Goal: Transaction & Acquisition: Download file/media

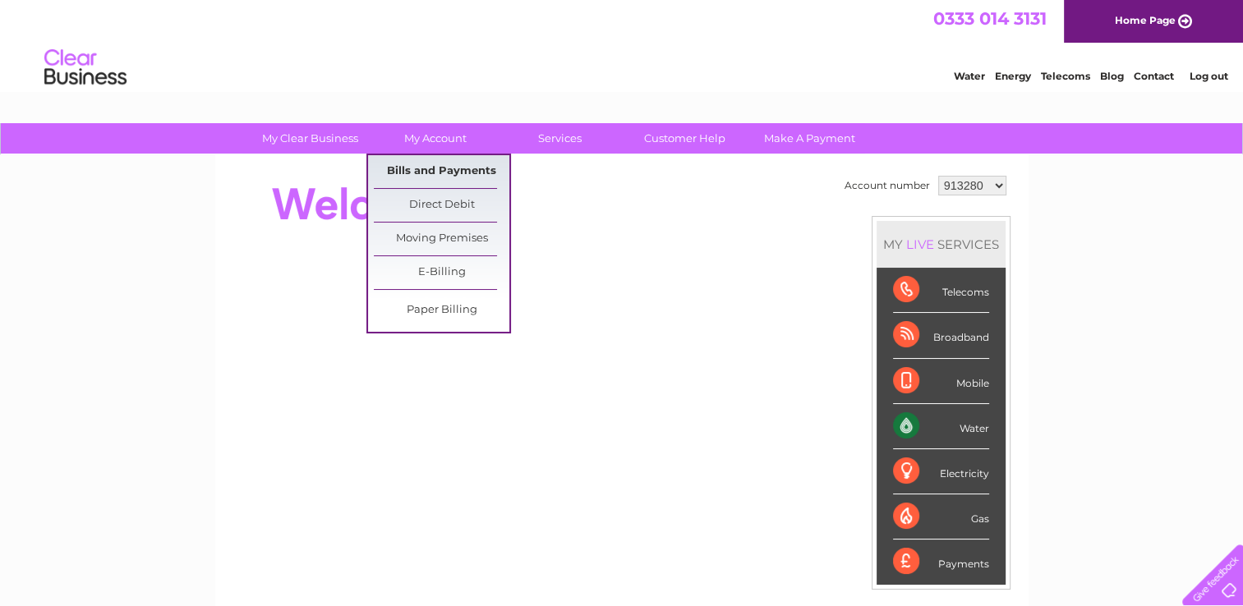
click at [440, 168] on link "Bills and Payments" at bounding box center [442, 171] width 136 height 33
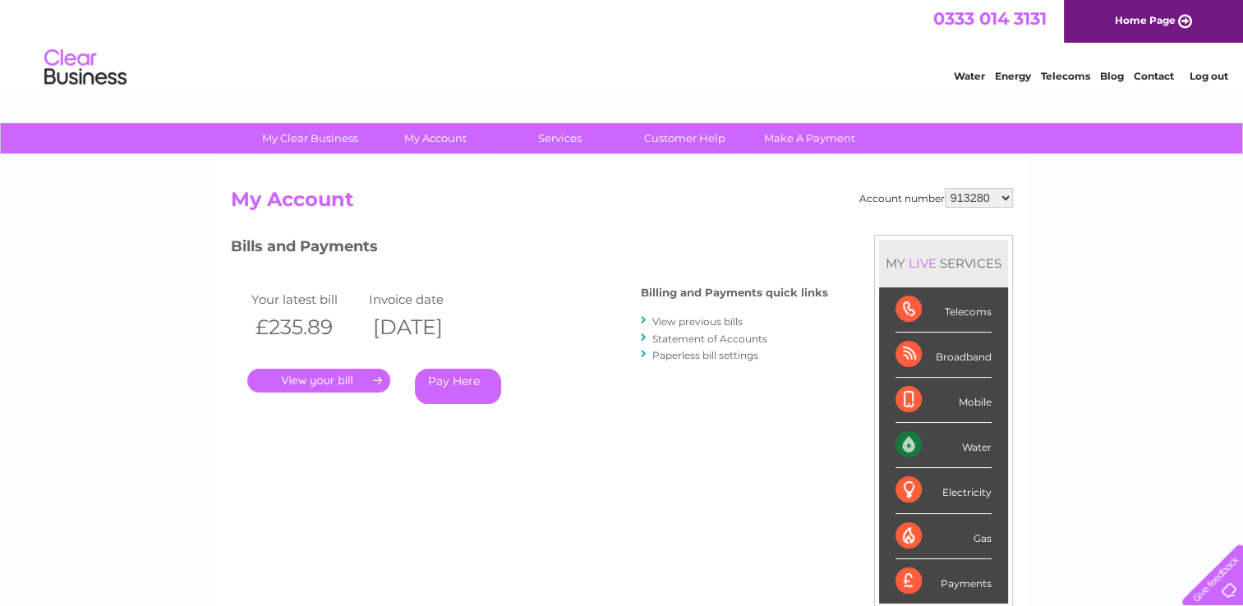
click at [975, 196] on select "913280 1020405" at bounding box center [979, 198] width 68 height 20
select select "1020405"
click at [945, 188] on select "913280 1020405" at bounding box center [979, 198] width 68 height 20
click at [309, 383] on link "." at bounding box center [318, 381] width 143 height 24
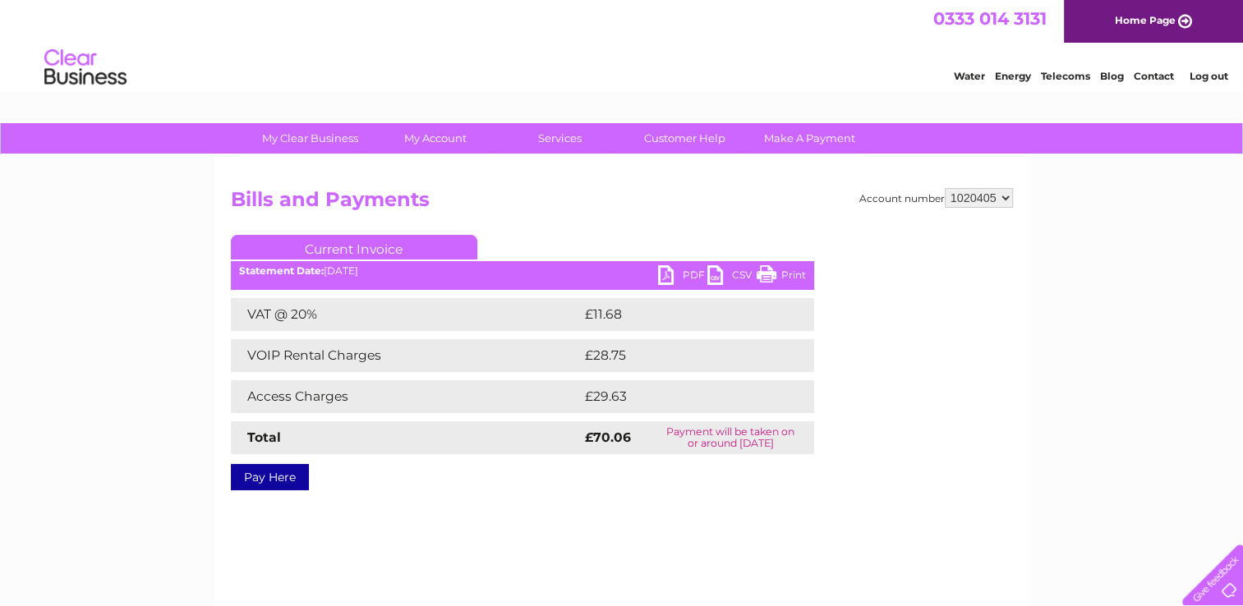
click at [684, 275] on link "PDF" at bounding box center [682, 277] width 49 height 24
